Goal: Register for event/course

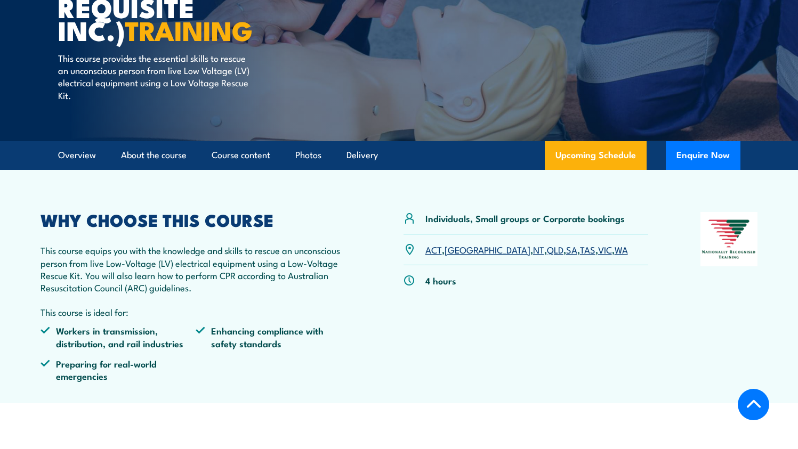
click at [533, 256] on link "NT" at bounding box center [538, 249] width 11 height 13
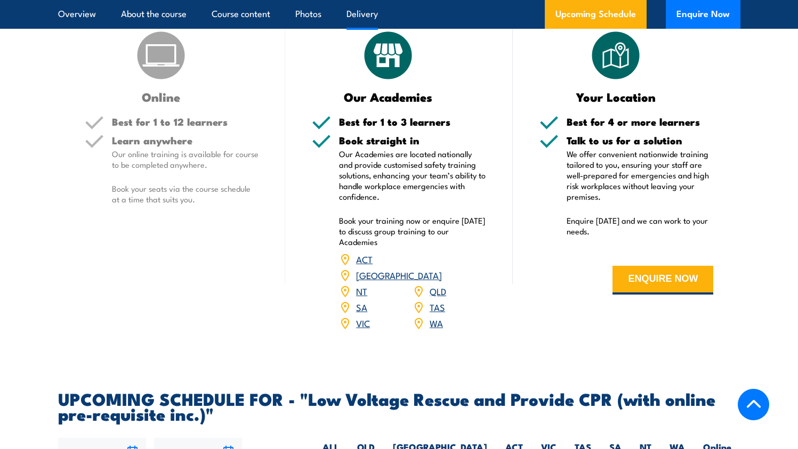
scroll to position [1131, 0]
